Goal: Transaction & Acquisition: Purchase product/service

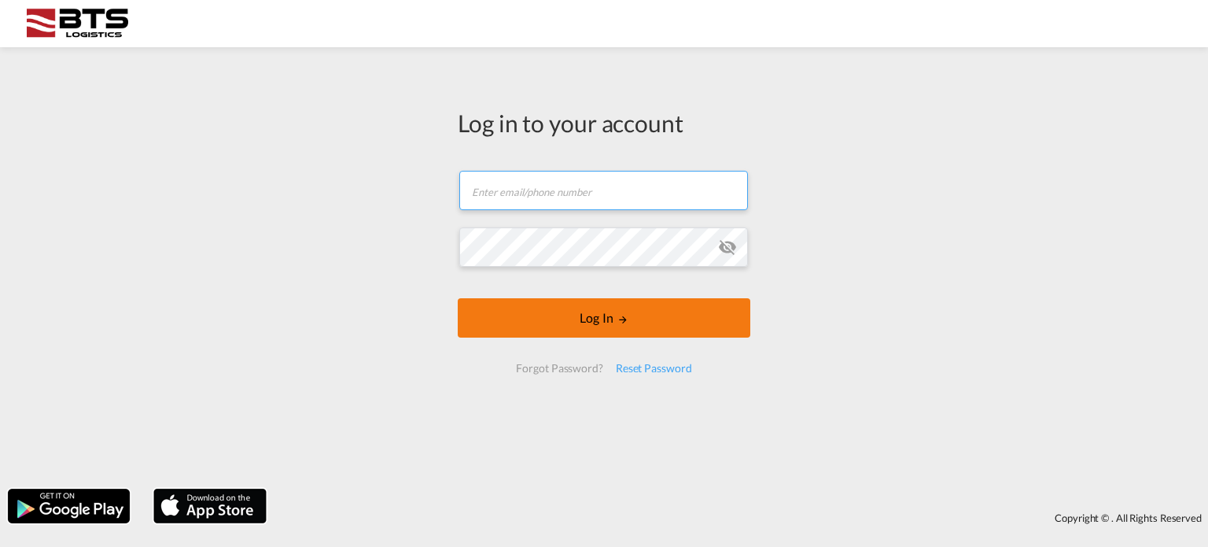
type input "[EMAIL_ADDRESS][DOMAIN_NAME]"
click at [625, 326] on button "Log In" at bounding box center [604, 317] width 293 height 39
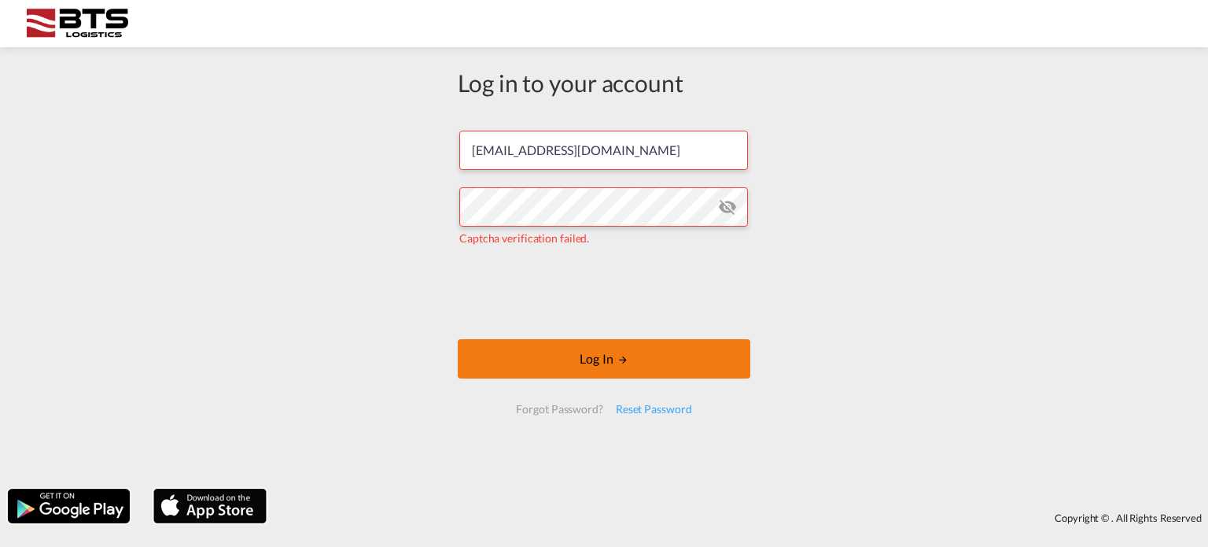
click at [592, 348] on button "Log In" at bounding box center [604, 358] width 293 height 39
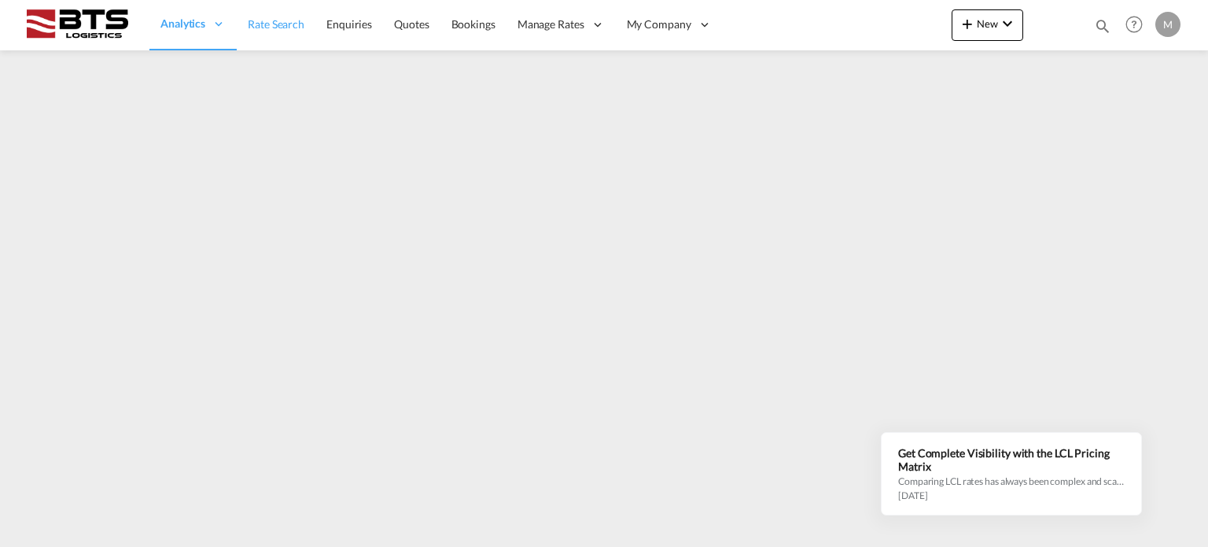
click at [297, 31] on span "Rate Search" at bounding box center [276, 23] width 57 height 13
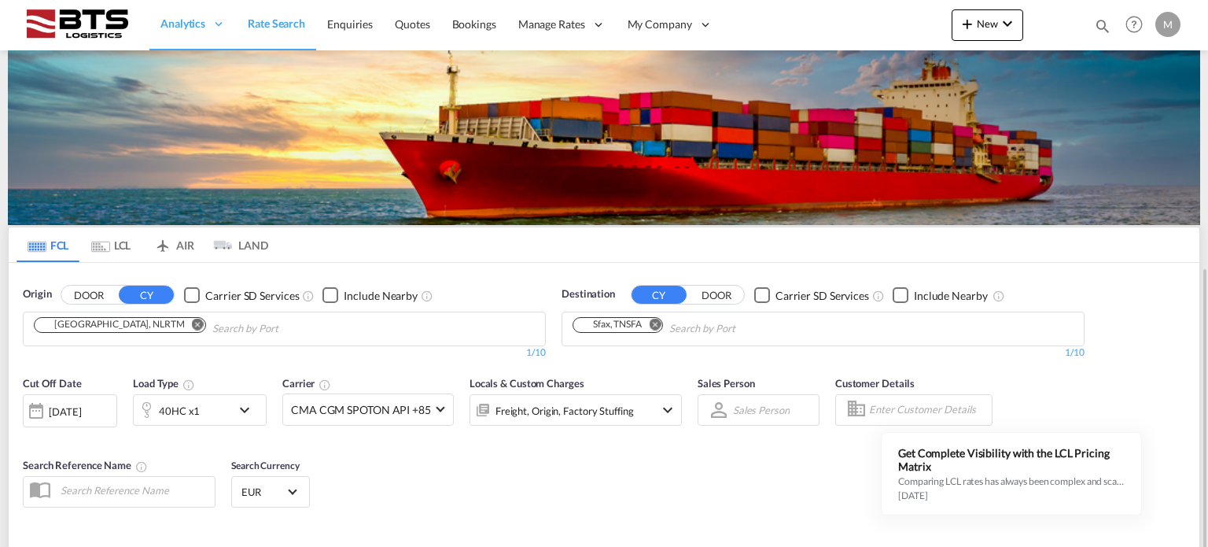
scroll to position [157, 0]
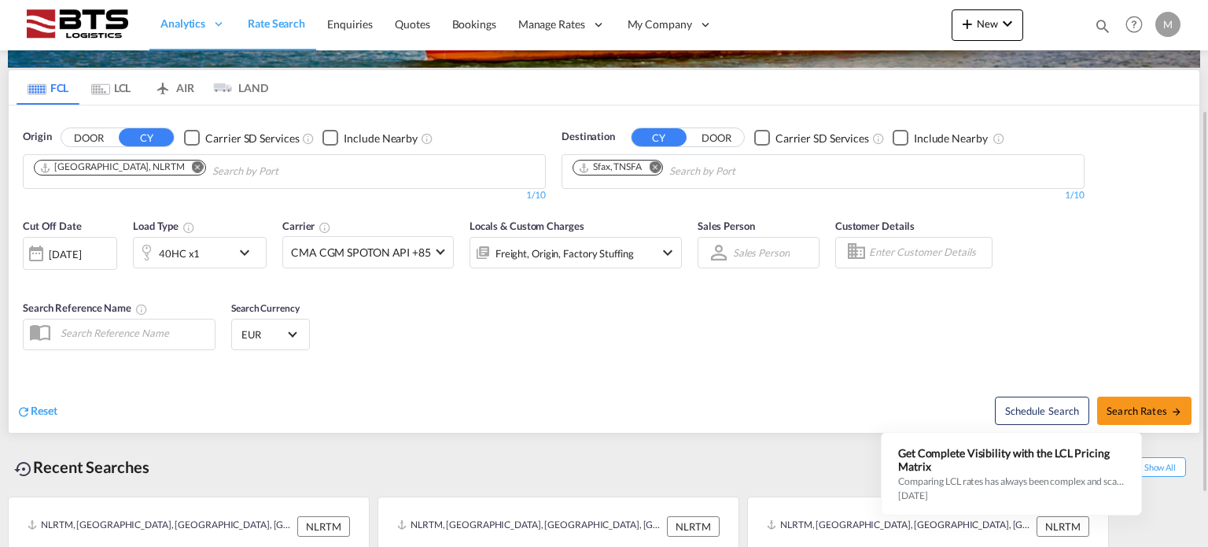
click at [658, 169] on md-icon "Remove" at bounding box center [655, 167] width 12 height 12
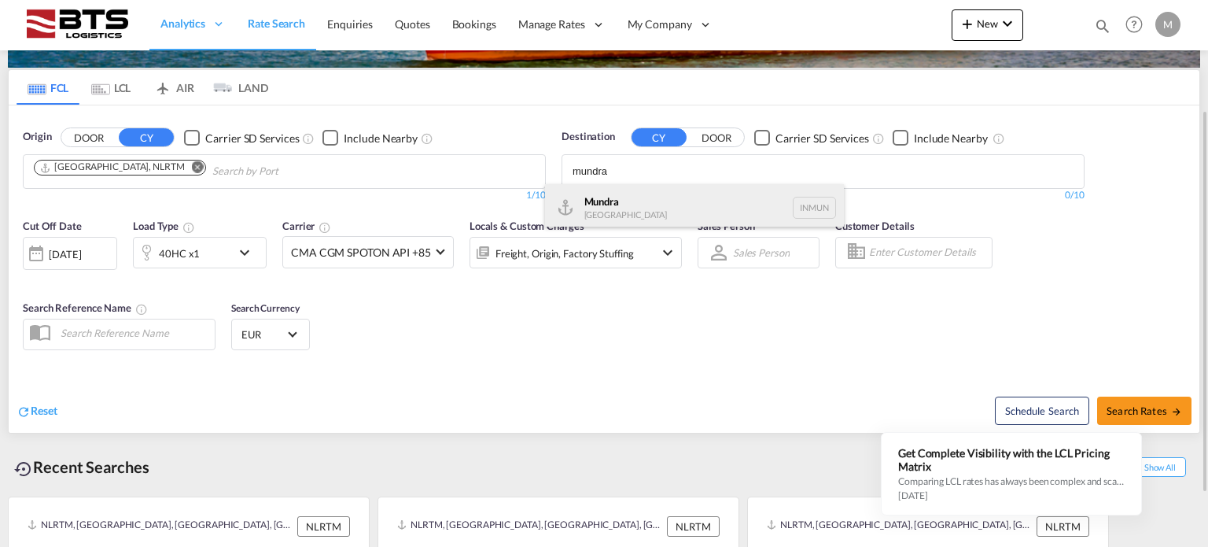
type input "mundra"
click at [639, 197] on div "Mundra [GEOGRAPHIC_DATA] INMUN" at bounding box center [694, 207] width 299 height 47
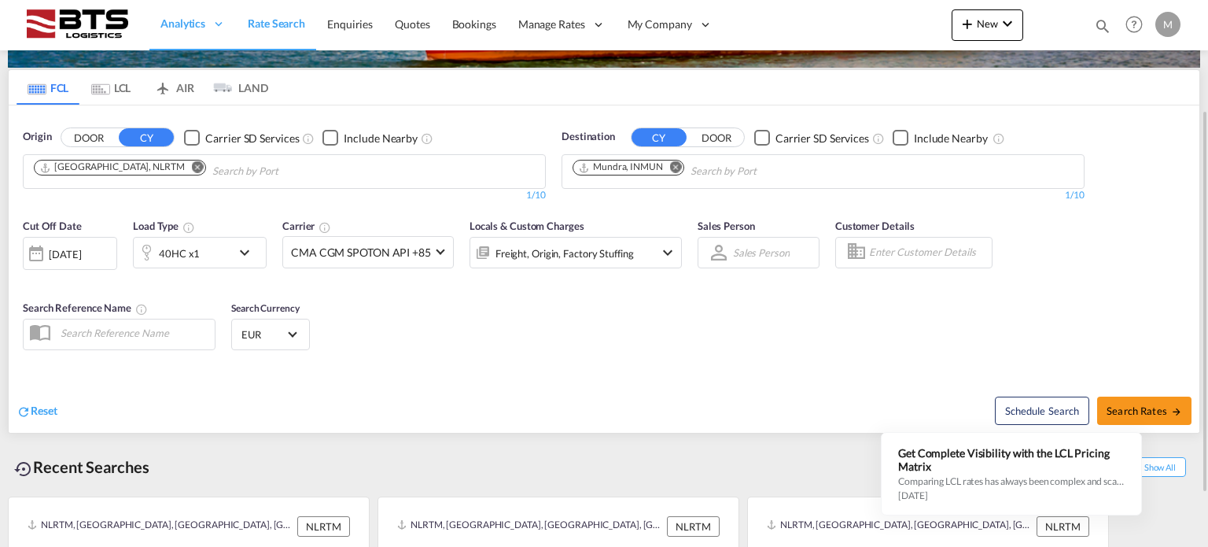
click at [658, 245] on md-icon "icon-chevron-down" at bounding box center [667, 252] width 19 height 19
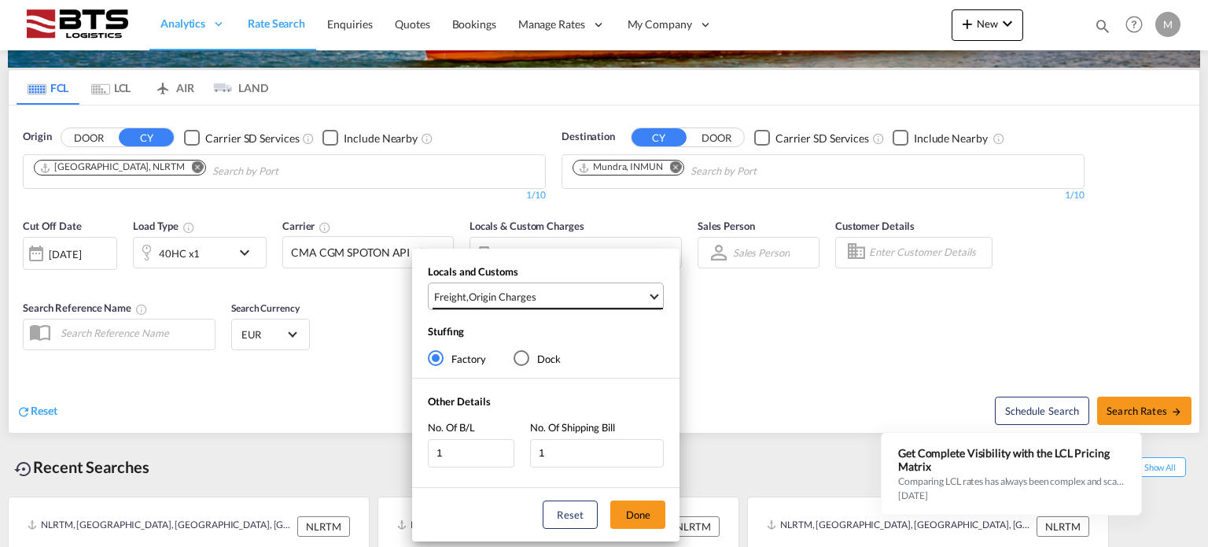
click at [583, 298] on span "Freight , Origin Charges" at bounding box center [540, 296] width 213 height 14
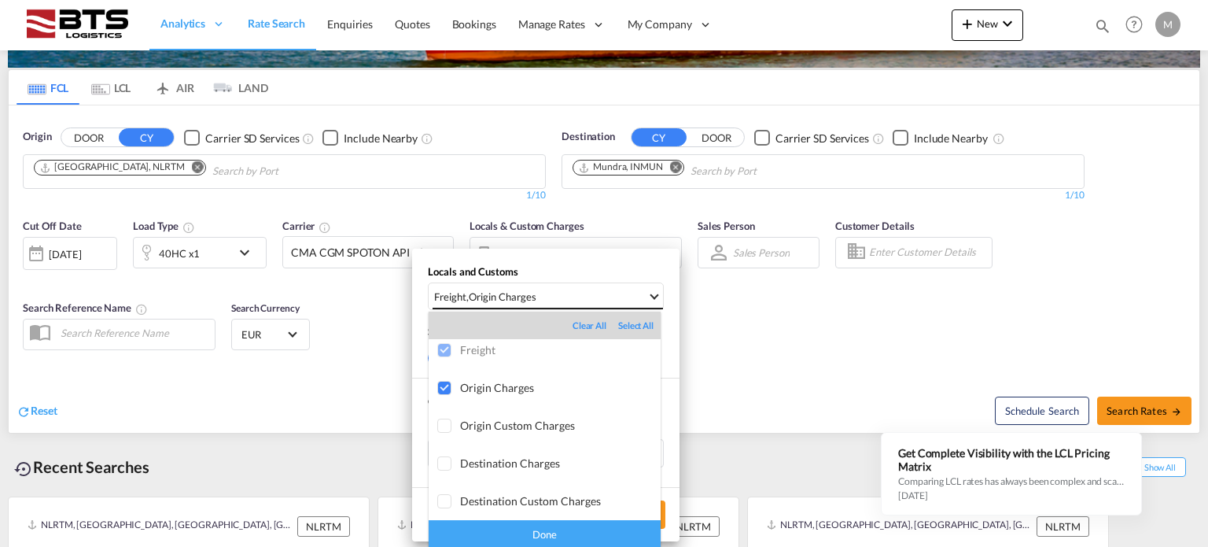
scroll to position [0, 0]
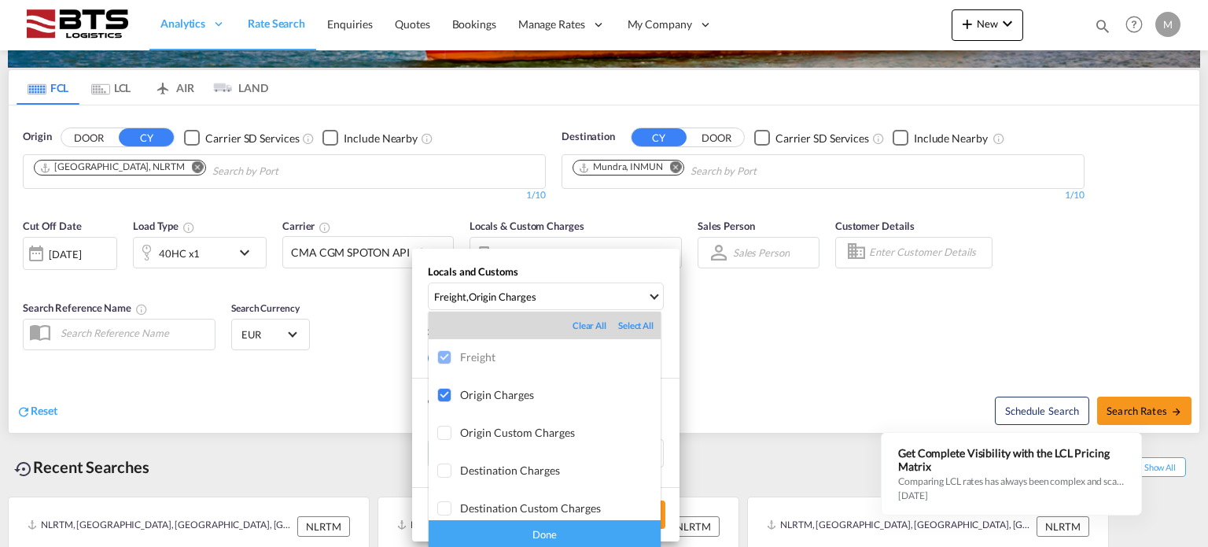
click at [577, 531] on div "Done" at bounding box center [545, 534] width 232 height 28
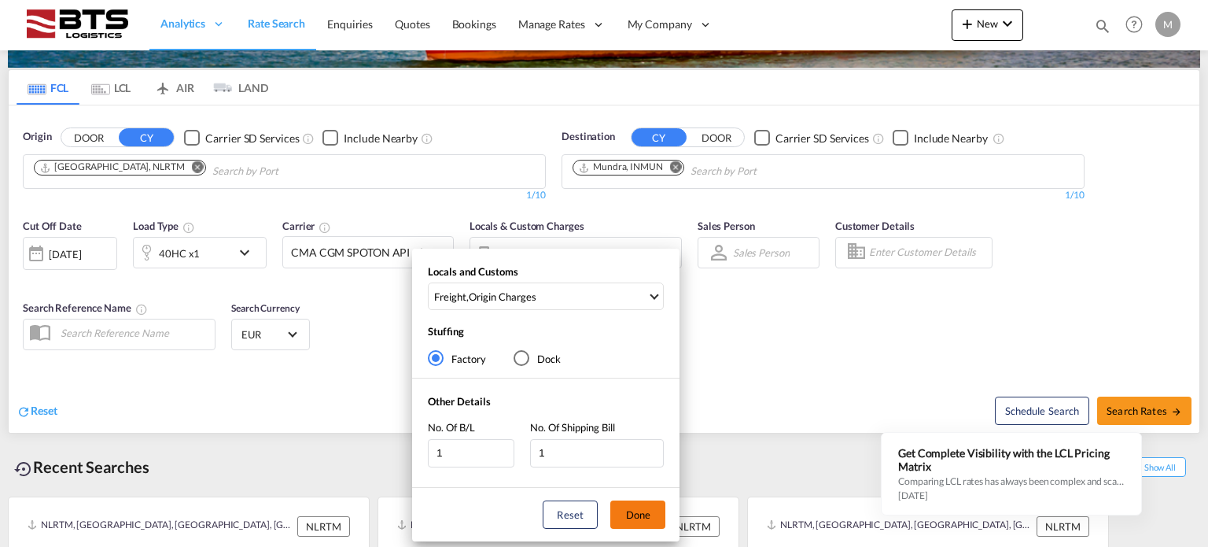
click at [630, 514] on button "Done" at bounding box center [637, 514] width 55 height 28
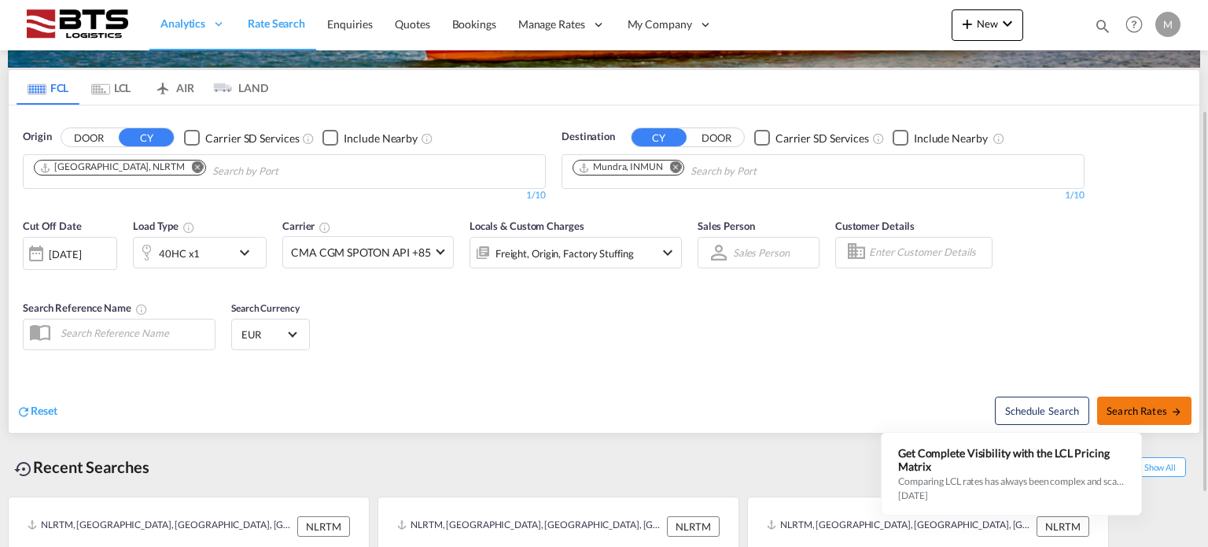
click at [1145, 407] on span "Search Rates" at bounding box center [1145, 410] width 76 height 13
type input "NLRTM to INMUN / [DATE]"
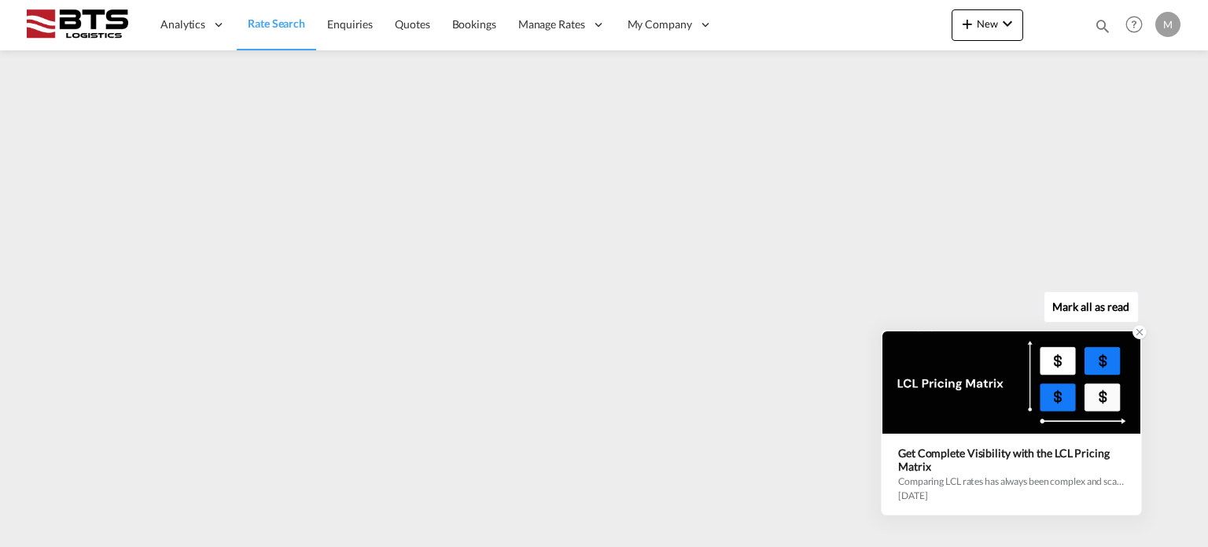
click at [1140, 335] on icon at bounding box center [1139, 331] width 11 height 11
